Goal: Task Accomplishment & Management: Manage account settings

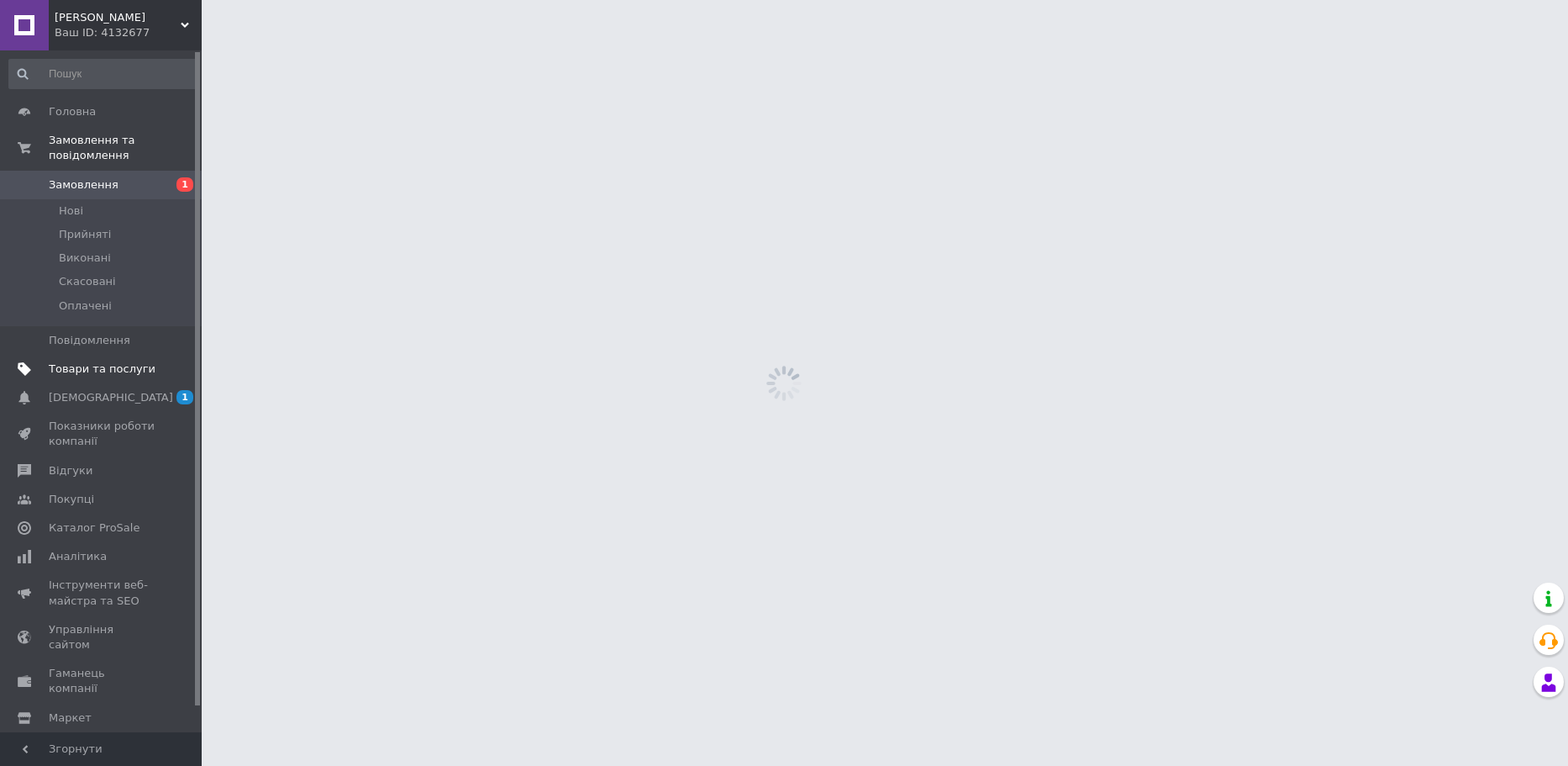
click at [138, 362] on span "Товари та послуги" at bounding box center [102, 369] width 106 height 15
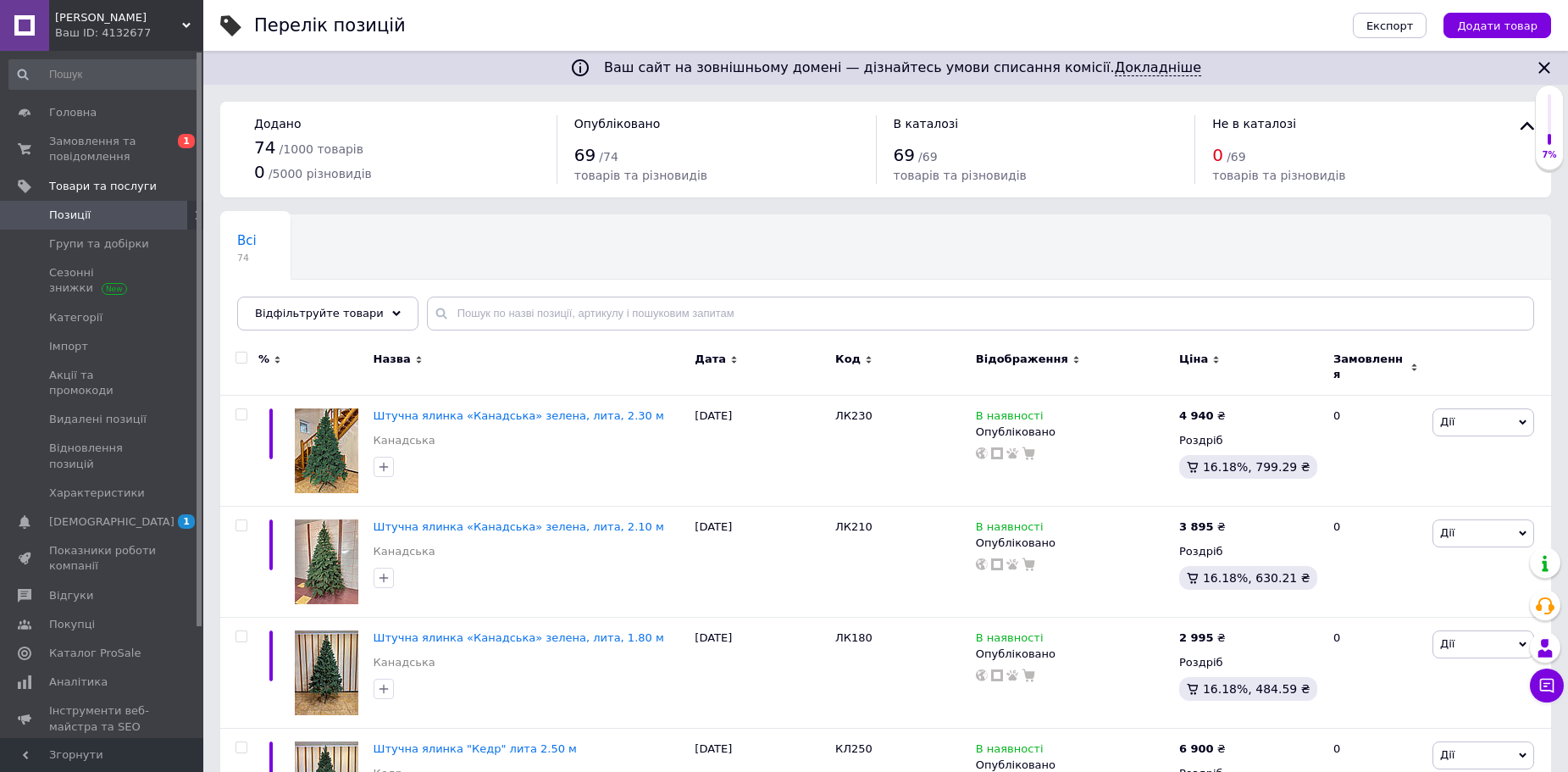
click at [194, 25] on div "Ваш ID: 4132677" at bounding box center [129, 33] width 148 height 15
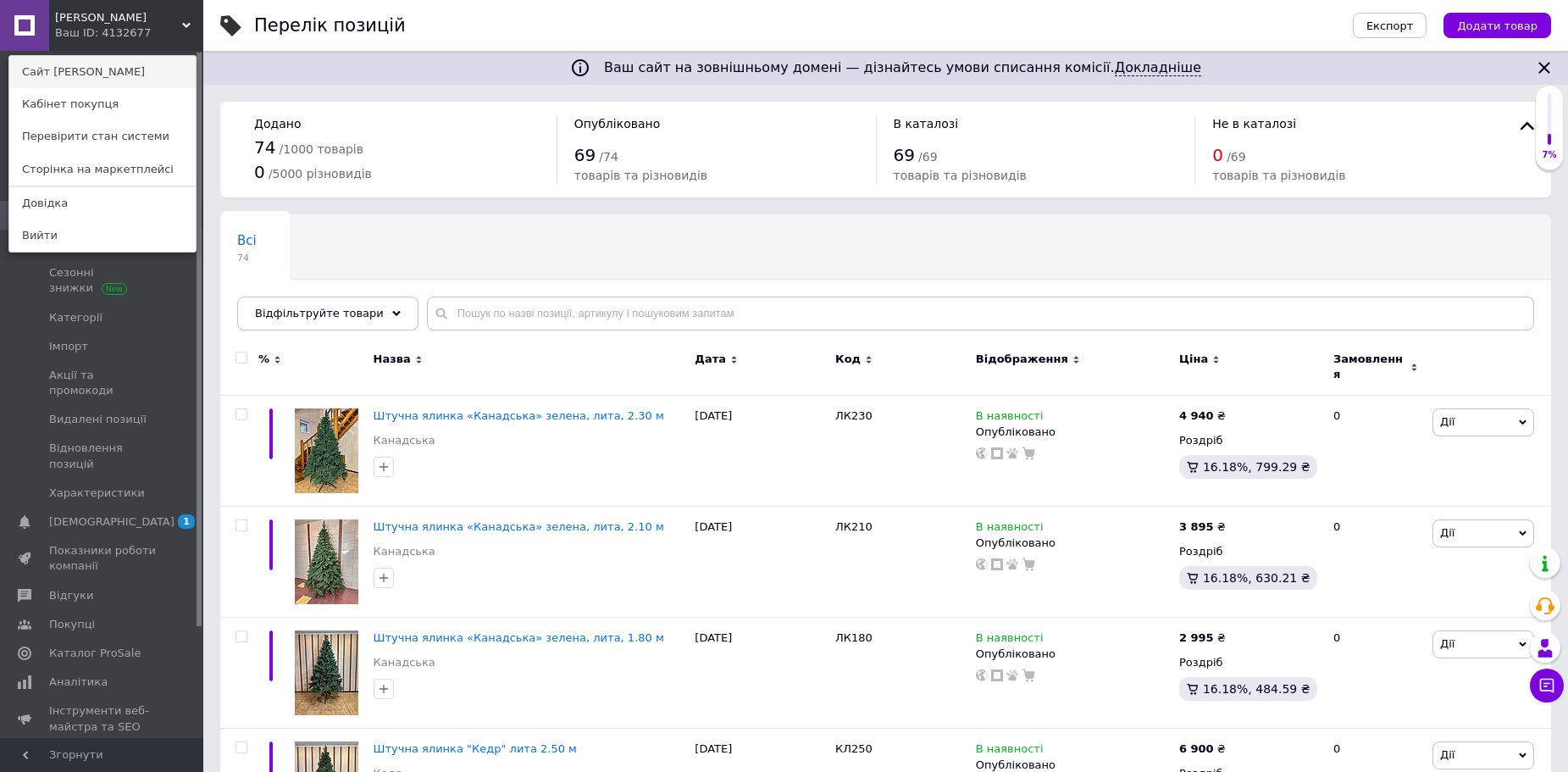
click at [113, 76] on link "Сайт [PERSON_NAME]" at bounding box center [102, 72] width 186 height 32
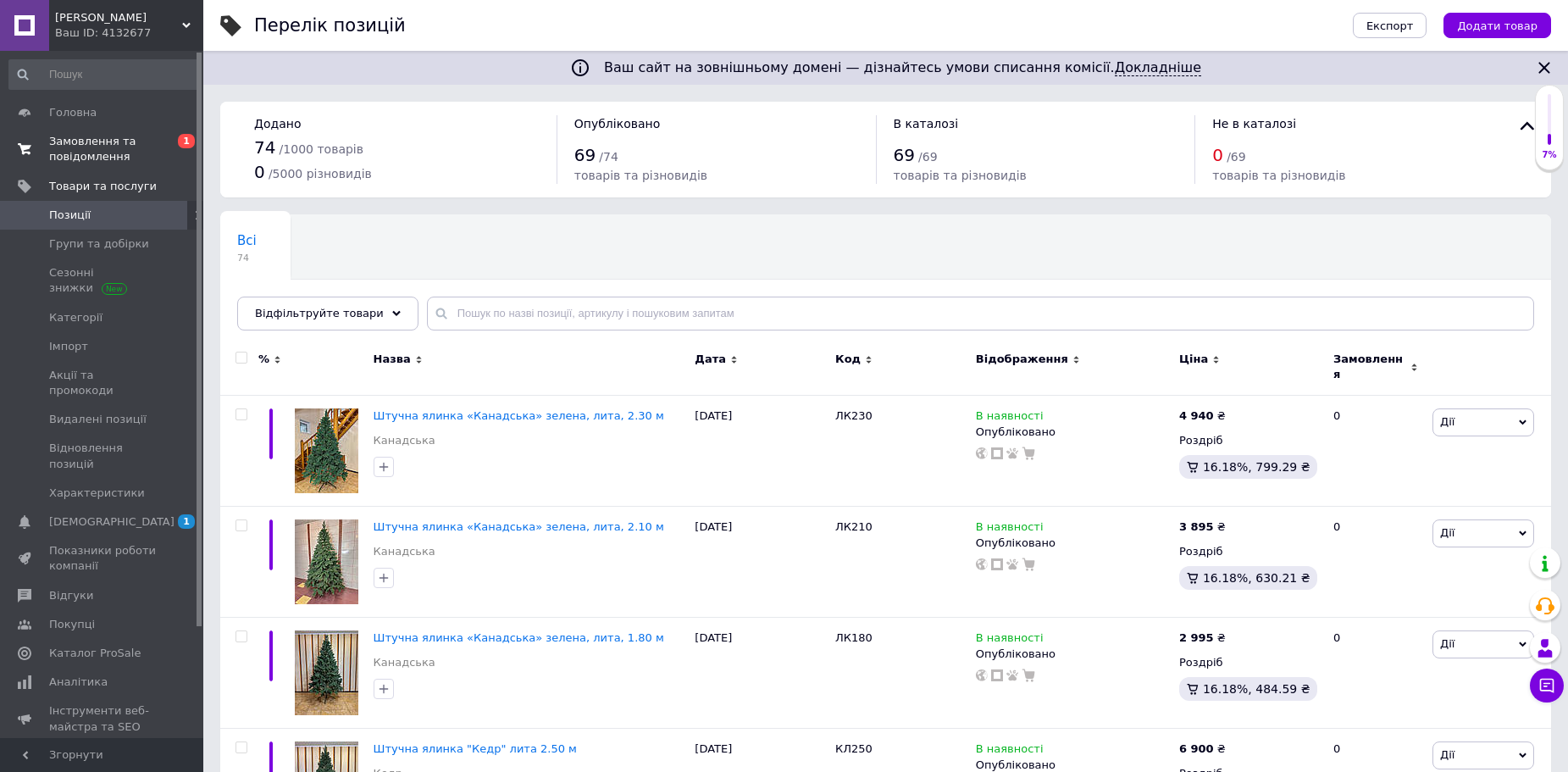
click at [87, 151] on span "Замовлення та повідомлення" at bounding box center [103, 149] width 107 height 31
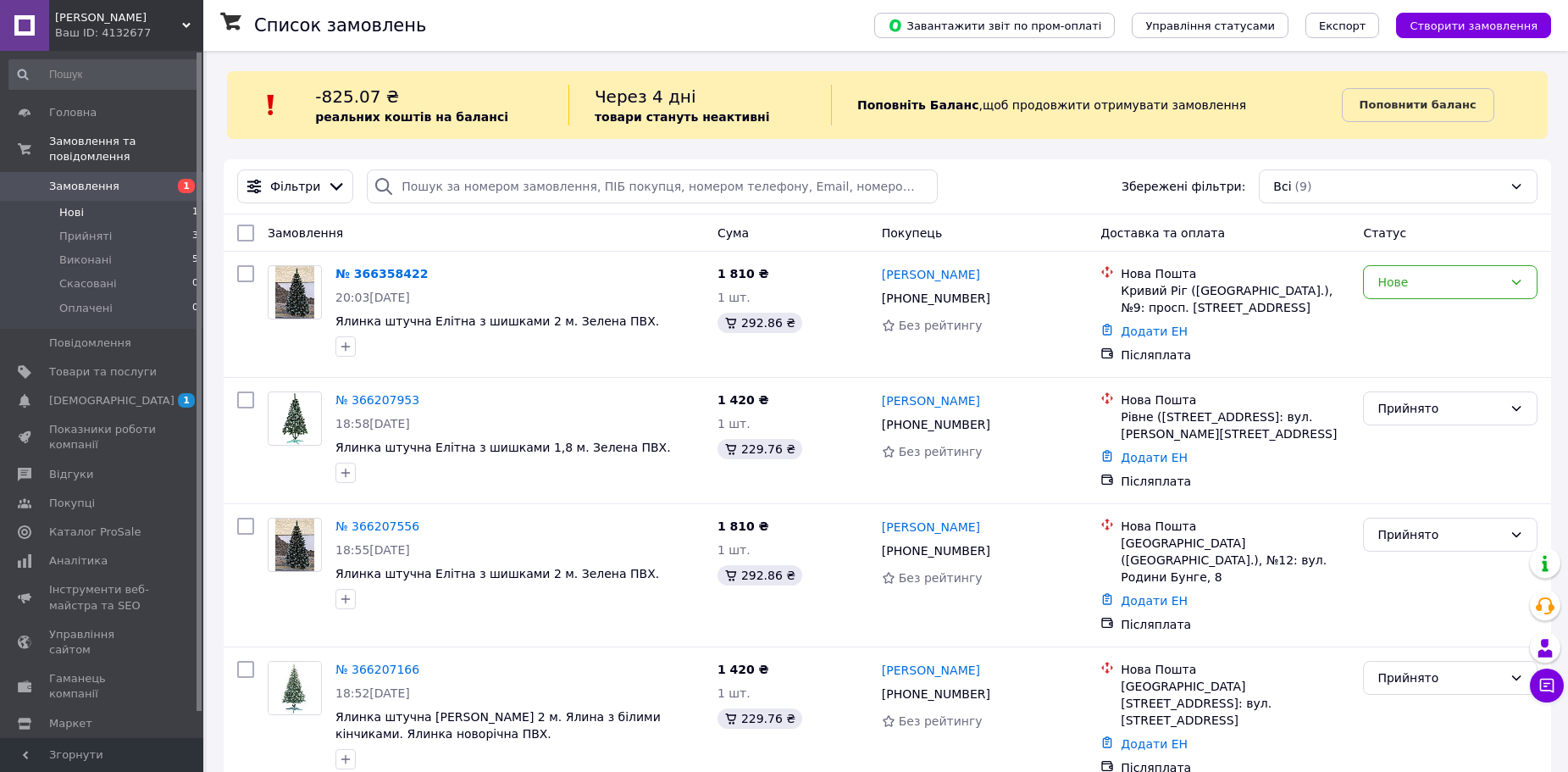
click at [78, 206] on span "Нові" at bounding box center [71, 213] width 25 height 15
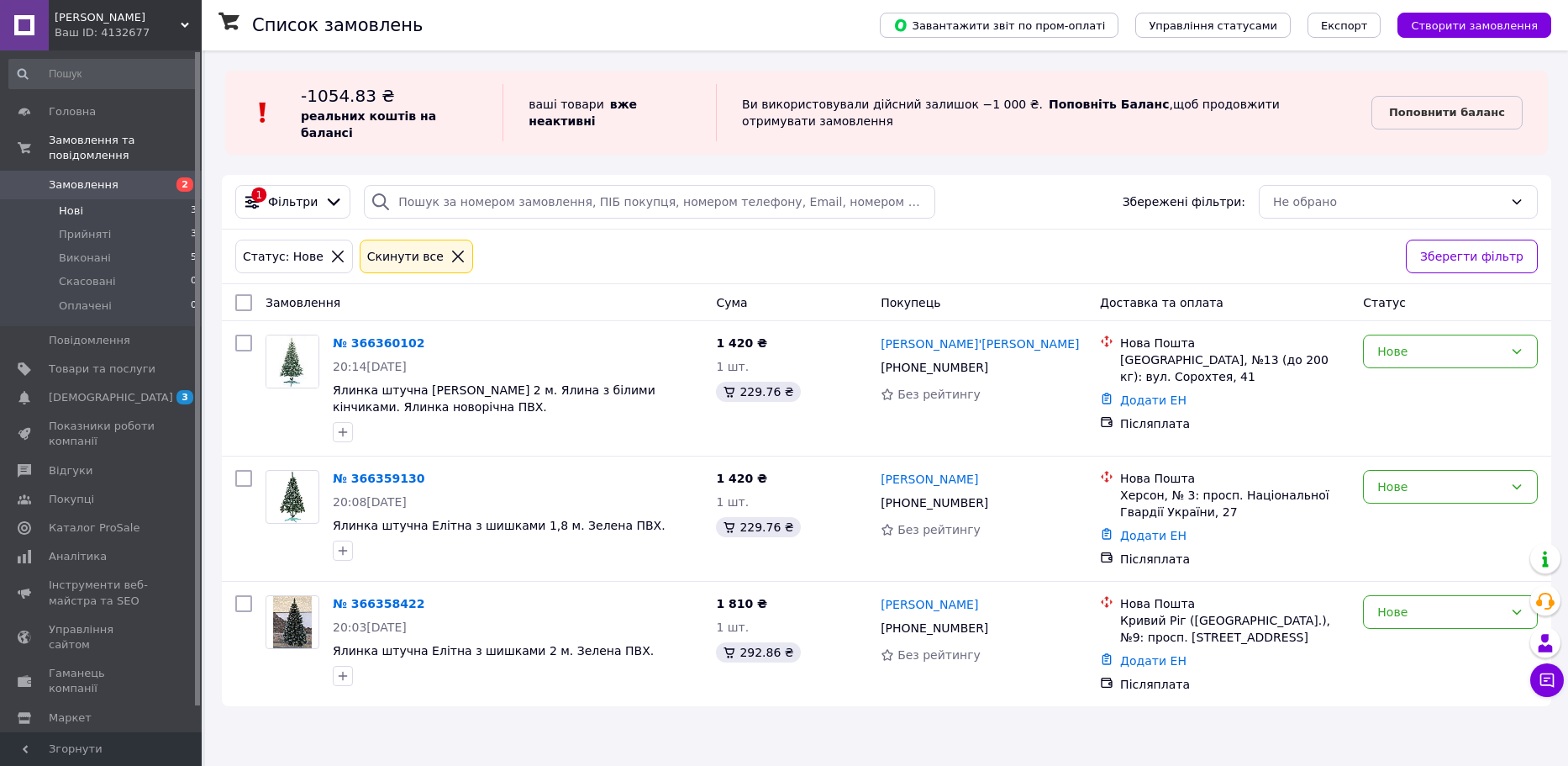
click at [94, 199] on li "Нові 3" at bounding box center [103, 211] width 206 height 23
click at [1501, 342] on div "Нове" at bounding box center [1441, 351] width 126 height 19
click at [1408, 363] on li "Прийнято" at bounding box center [1451, 372] width 173 height 31
click at [76, 204] on span "Нові" at bounding box center [70, 211] width 24 height 15
click at [1424, 477] on div "Нове" at bounding box center [1441, 486] width 126 height 19
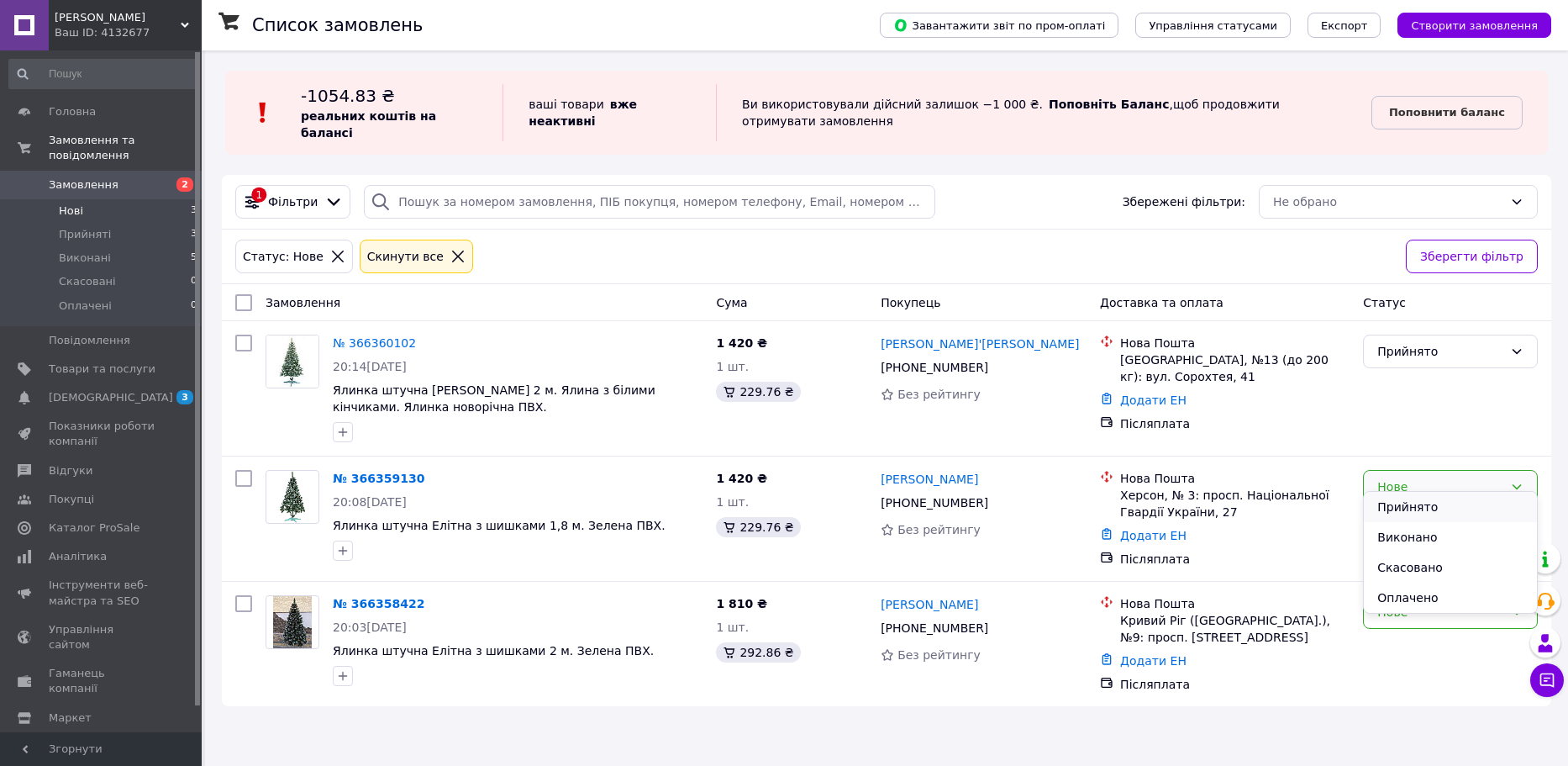
click at [1416, 503] on li "Прийнято" at bounding box center [1451, 507] width 173 height 31
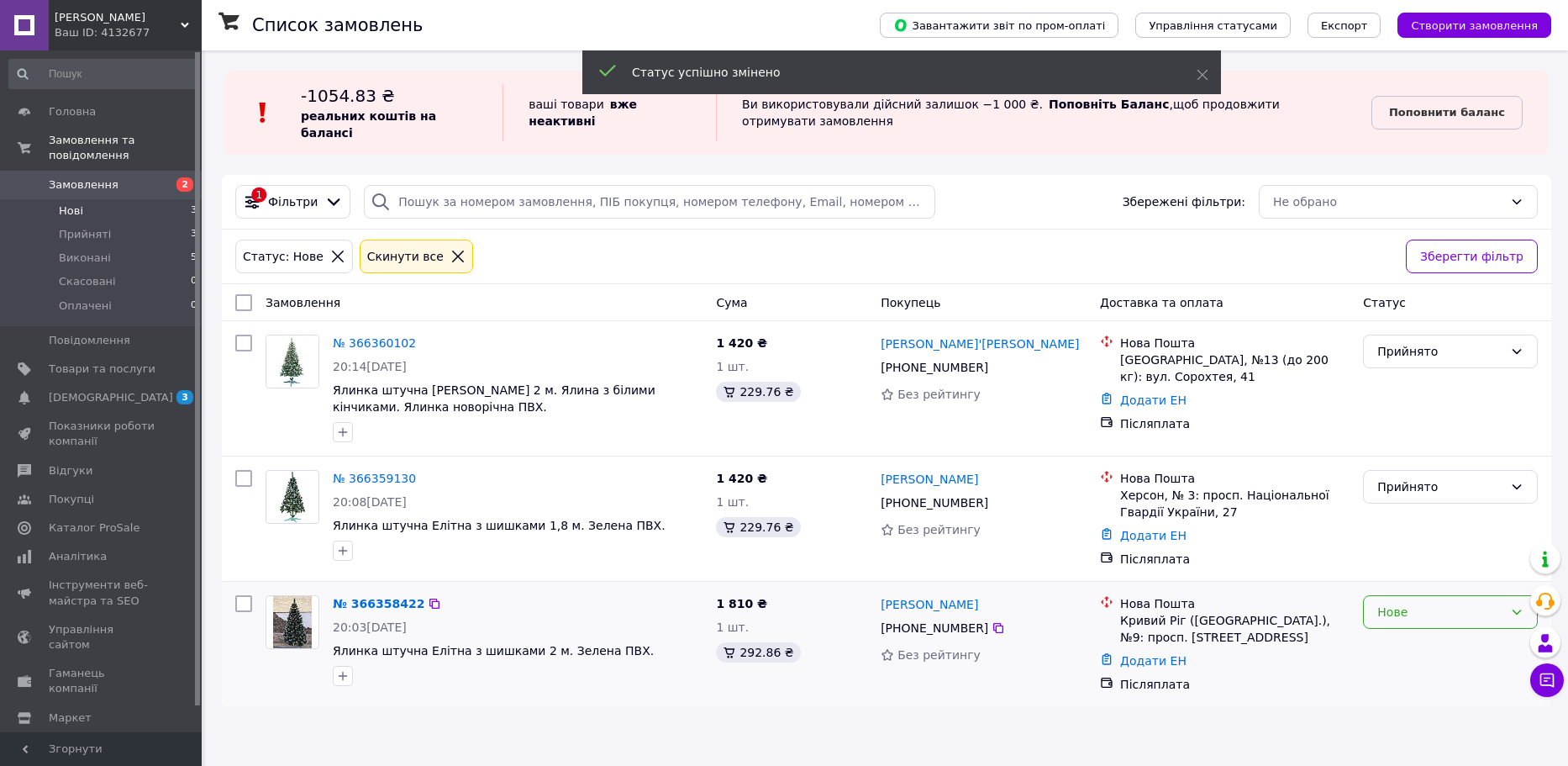
click at [1373, 602] on div "Нове" at bounding box center [1451, 612] width 175 height 33
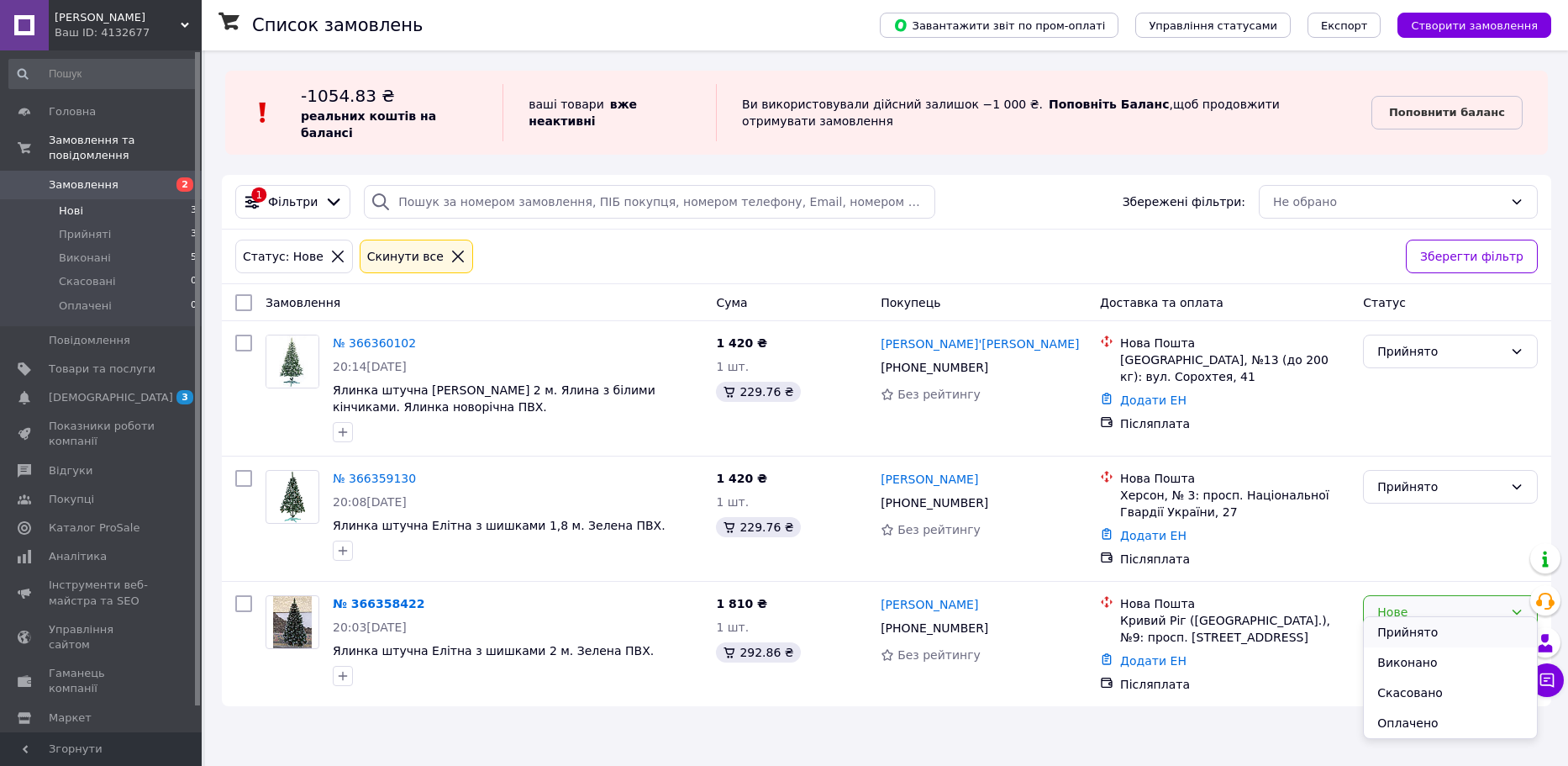
click at [1387, 627] on li "Прийнято" at bounding box center [1451, 632] width 173 height 31
click at [127, 199] on li "Нові 3" at bounding box center [103, 211] width 206 height 23
click at [85, 521] on span "Каталог ProSale" at bounding box center [94, 528] width 91 height 15
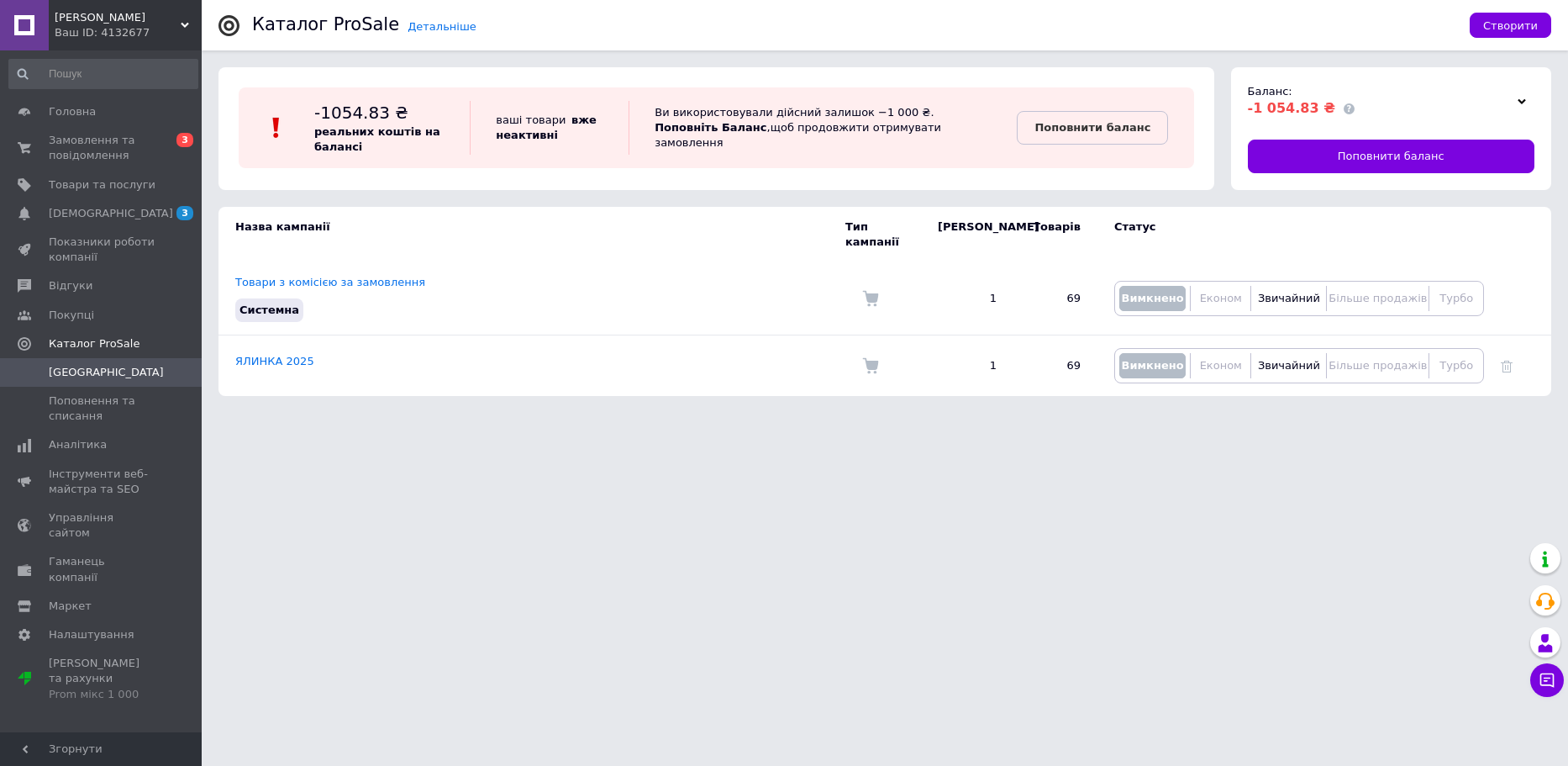
click at [1520, 105] on icon at bounding box center [1521, 101] width 8 height 8
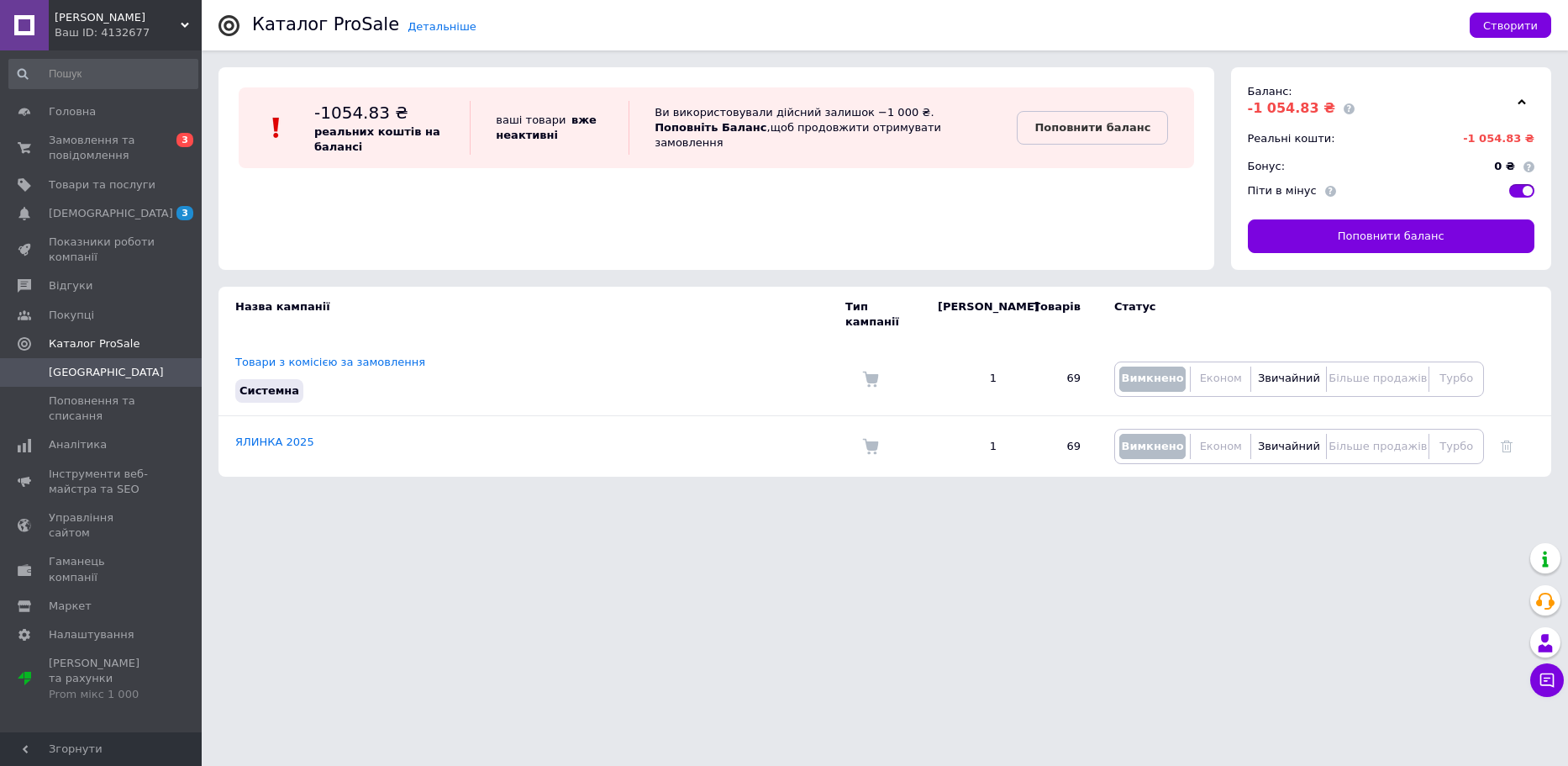
click at [1520, 105] on use at bounding box center [1521, 102] width 8 height 5
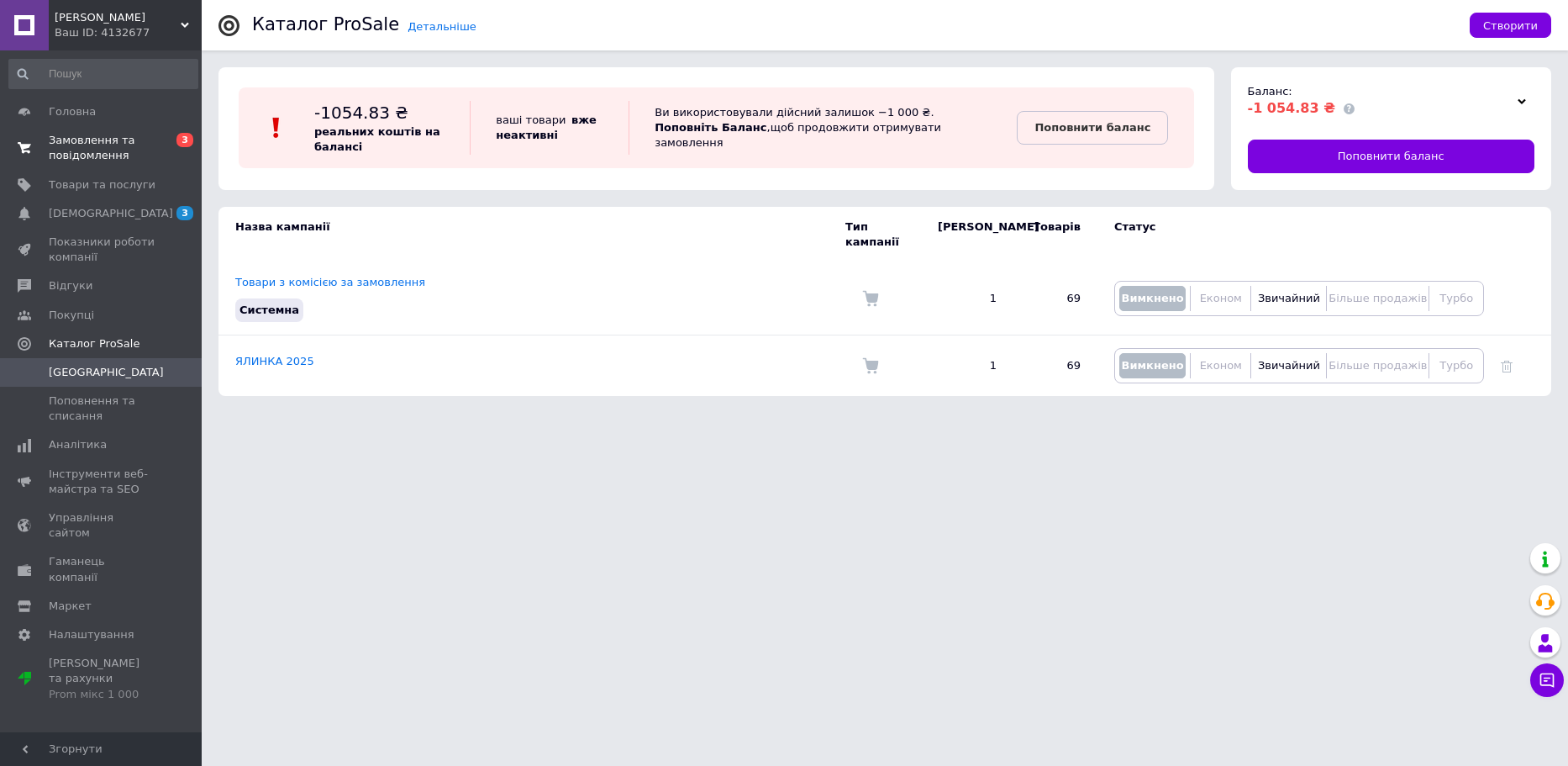
click at [82, 147] on span "Замовлення та повідомлення" at bounding box center [102, 148] width 106 height 31
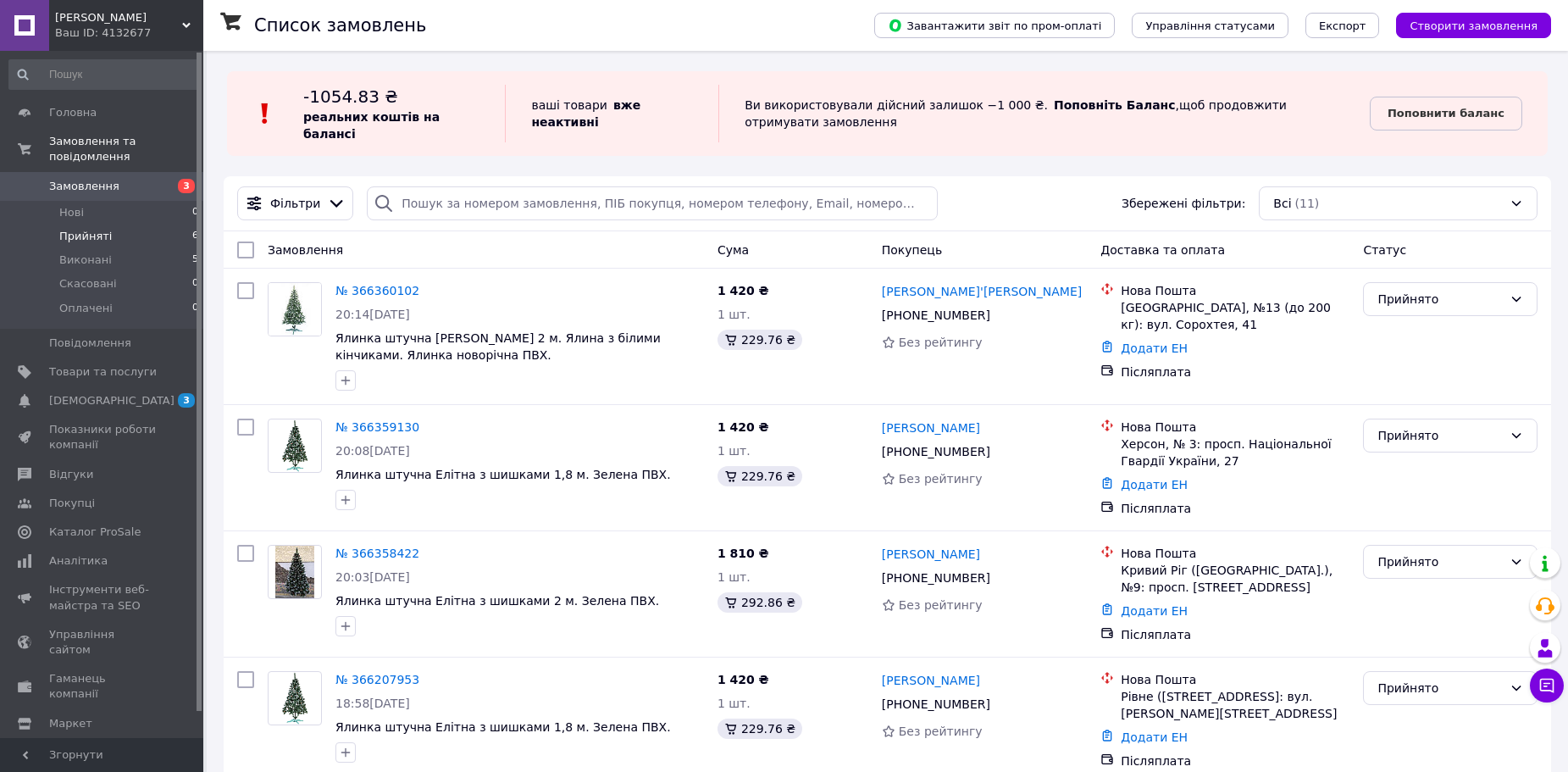
click at [115, 225] on li "Прийняті 6" at bounding box center [104, 236] width 208 height 24
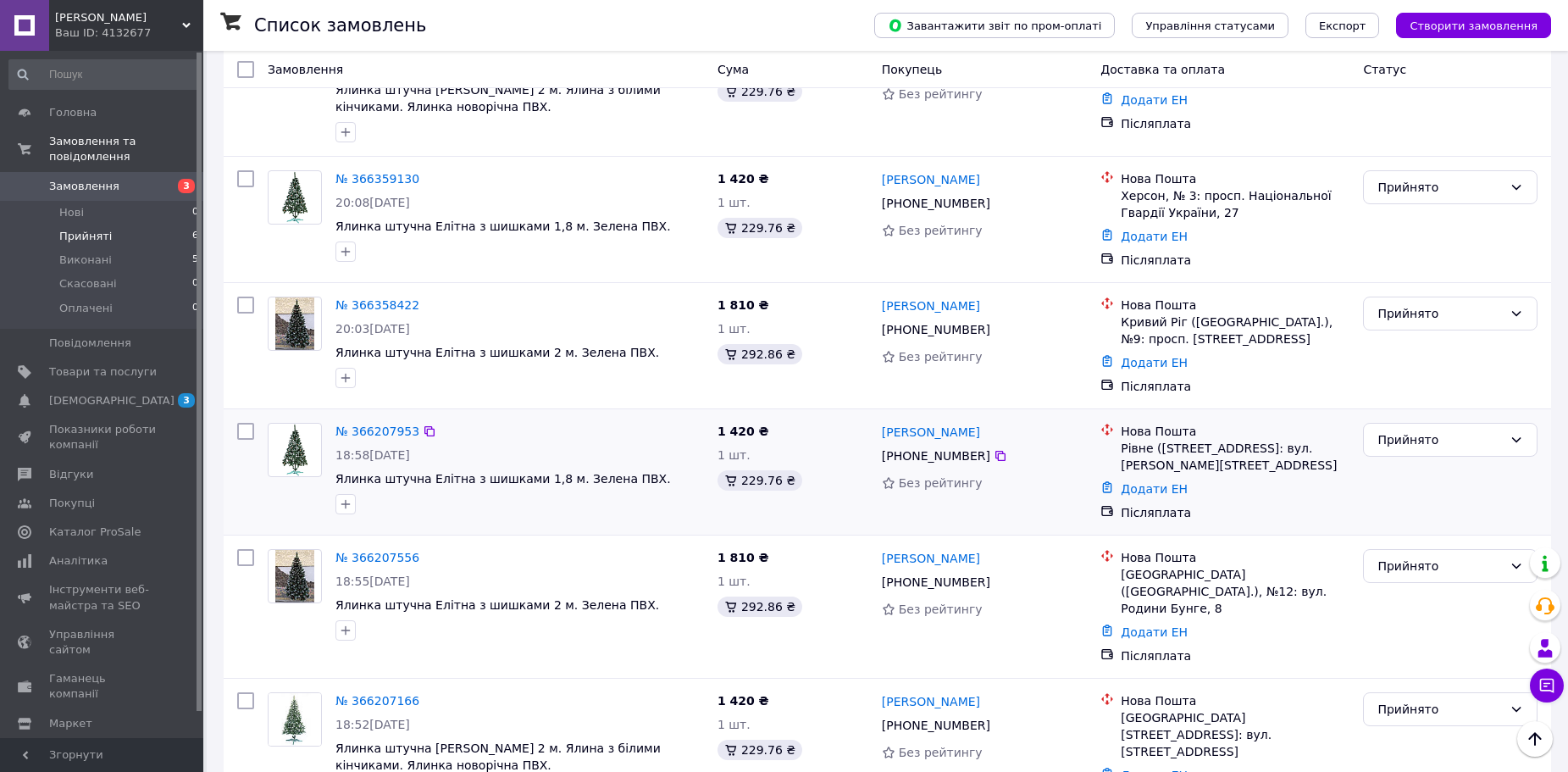
scroll to position [330, 0]
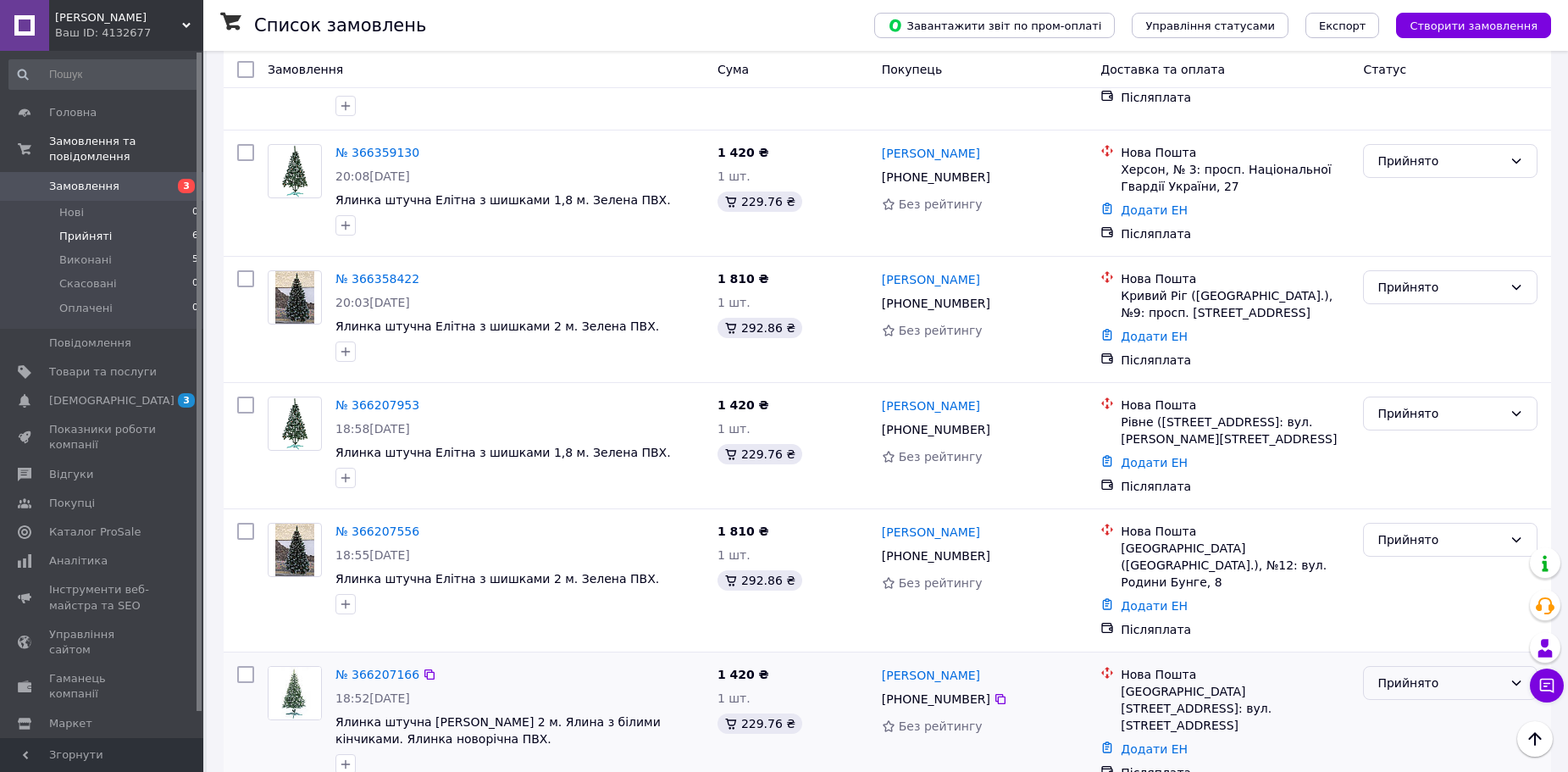
click at [1384, 674] on div "Прийнято" at bounding box center [1441, 683] width 125 height 19
click at [1386, 674] on div "Прийнято" at bounding box center [1441, 683] width 125 height 19
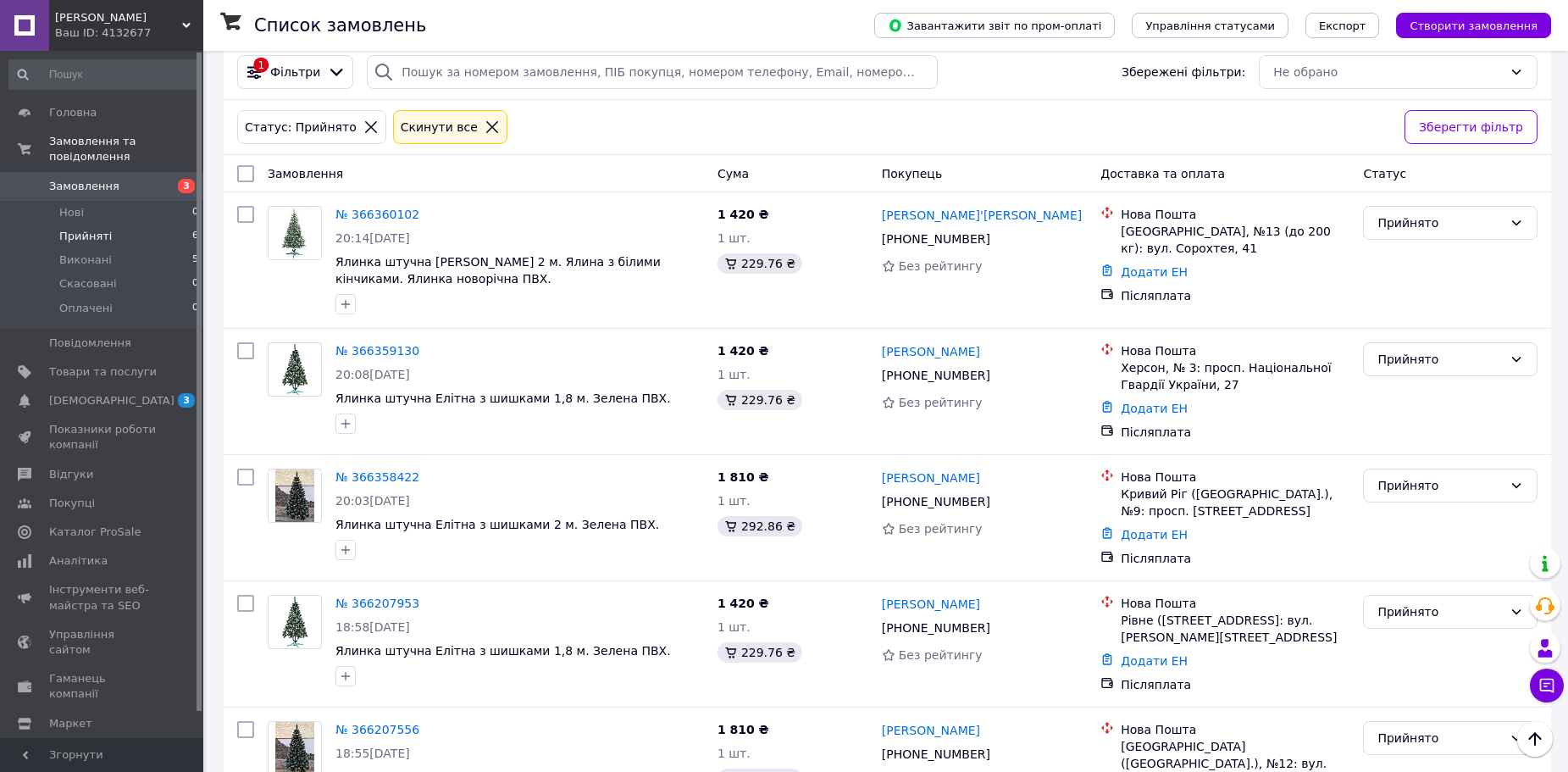
scroll to position [0, 0]
